Goal: Task Accomplishment & Management: Use online tool/utility

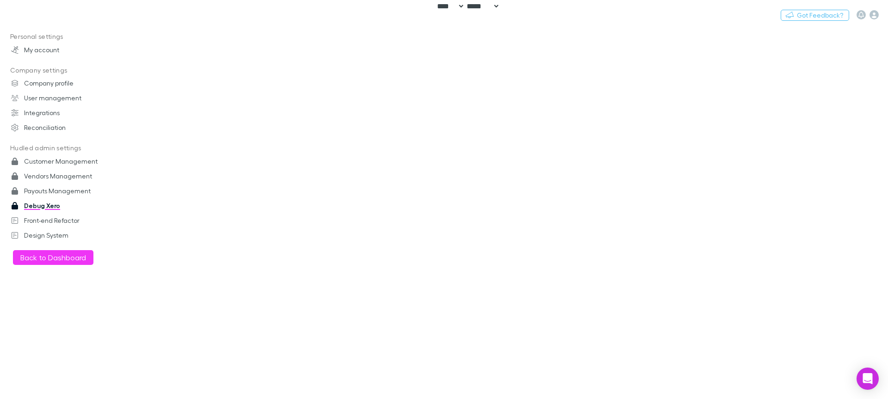
select select "****"
